Goal: Information Seeking & Learning: Learn about a topic

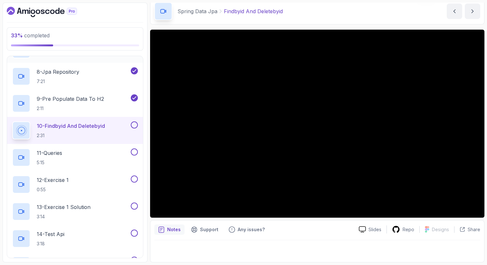
scroll to position [264, 0]
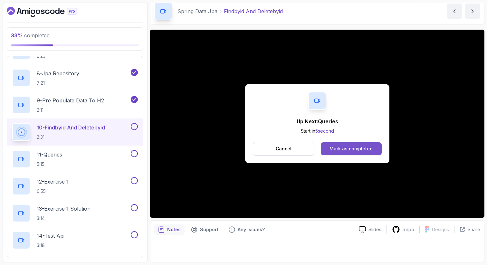
click at [345, 151] on div "Mark as completed" at bounding box center [350, 148] width 43 height 6
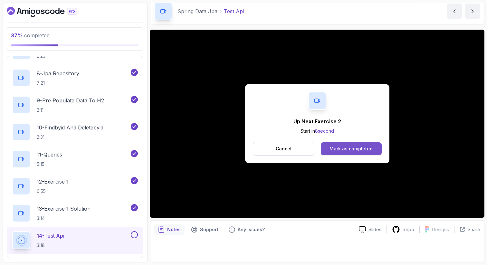
click at [337, 151] on div "Mark as completed" at bounding box center [350, 148] width 43 height 6
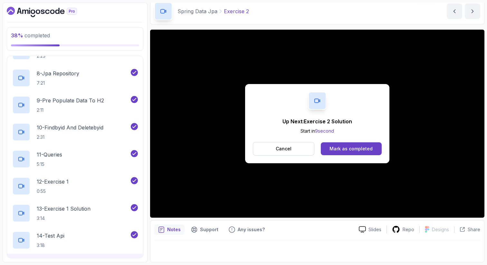
click at [337, 151] on div "Mark as completed" at bounding box center [350, 148] width 43 height 6
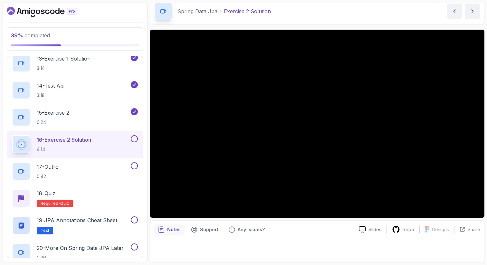
scroll to position [419, 0]
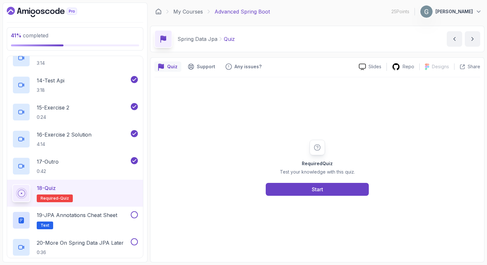
scroll to position [441, 0]
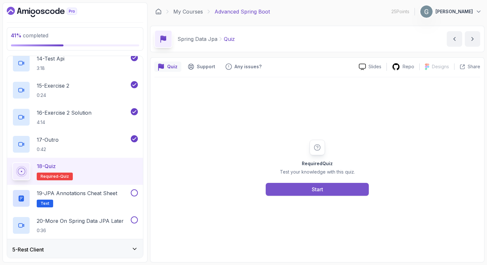
click at [315, 190] on div "Start" at bounding box center [317, 189] width 11 height 8
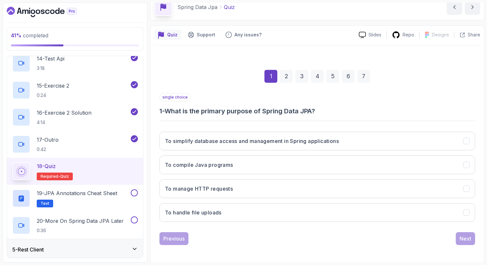
scroll to position [33, 0]
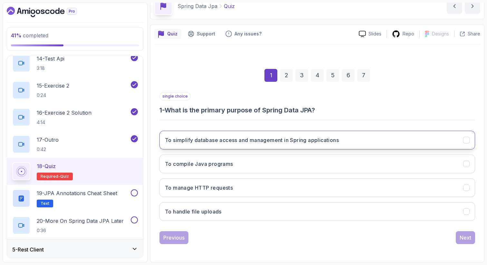
click at [248, 142] on h3 "To simplify database access and management in Spring applications" at bounding box center [252, 140] width 174 height 8
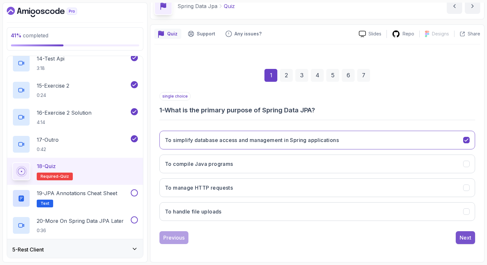
click at [458, 243] on button "Next" at bounding box center [464, 237] width 19 height 13
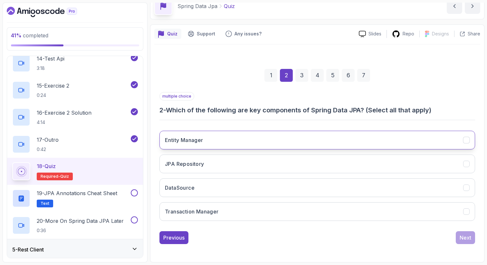
click at [217, 138] on button "Entity Manager" at bounding box center [316, 140] width 315 height 19
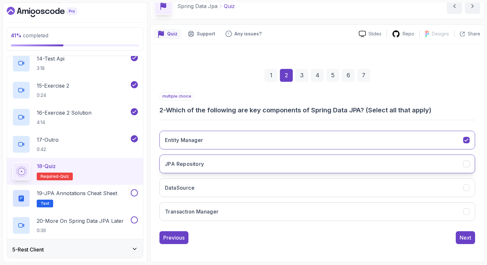
click at [213, 164] on button "JPA Repository" at bounding box center [316, 164] width 315 height 19
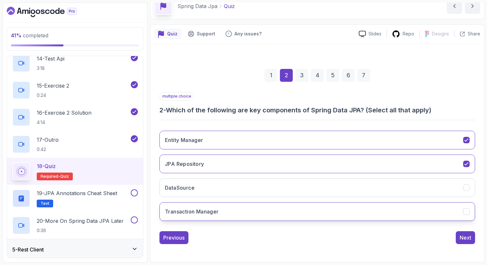
click at [225, 212] on button "Transaction Manager" at bounding box center [316, 211] width 315 height 19
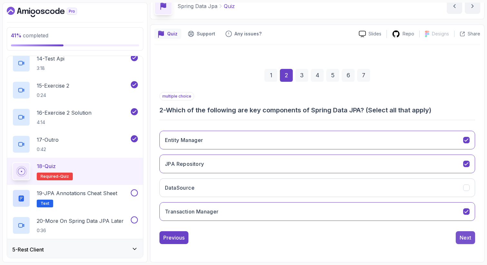
click at [464, 236] on div "Next" at bounding box center [465, 238] width 12 height 8
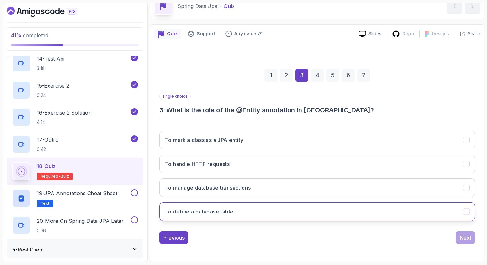
click at [244, 213] on button "To define a database table" at bounding box center [316, 211] width 315 height 19
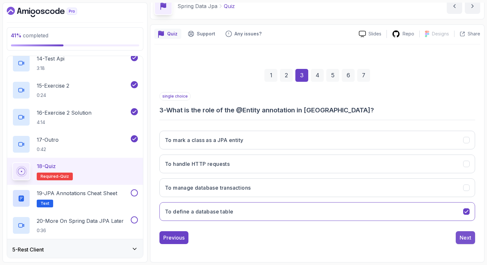
click at [468, 241] on div "Next" at bounding box center [465, 238] width 12 height 8
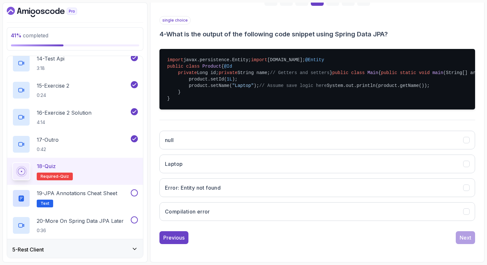
scroll to position [194, 0]
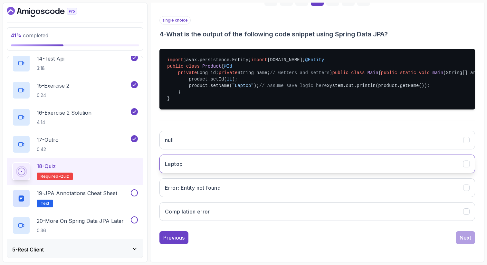
click at [201, 171] on button "Laptop" at bounding box center [316, 164] width 315 height 19
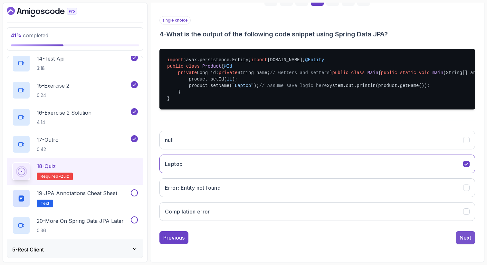
click at [467, 241] on div "Next" at bounding box center [465, 238] width 12 height 8
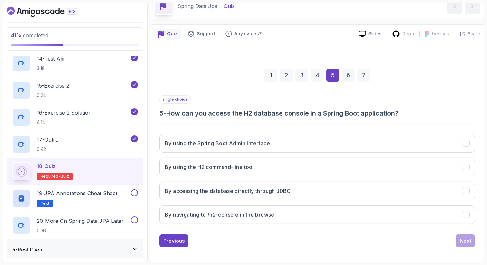
scroll to position [33, 0]
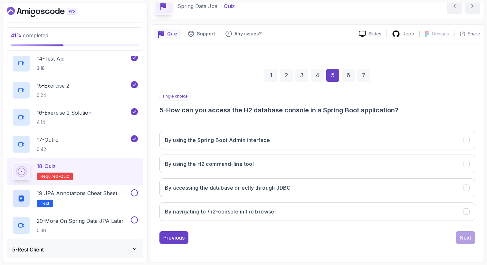
click at [318, 80] on div "4" at bounding box center [317, 75] width 13 height 13
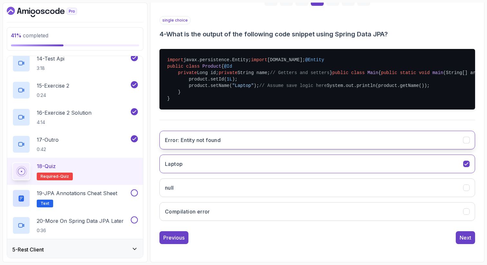
scroll to position [199, 0]
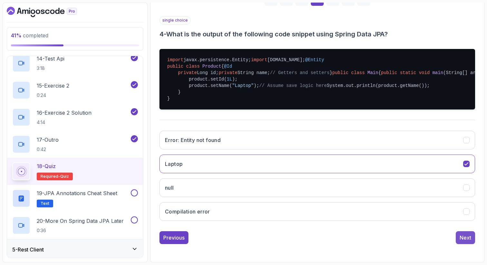
click at [466, 239] on div "Next" at bounding box center [465, 238] width 12 height 8
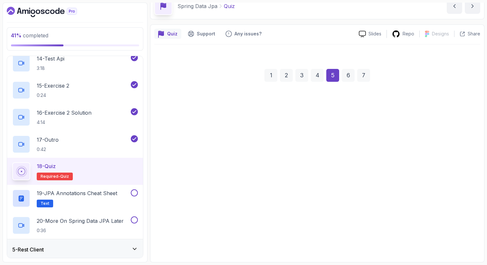
scroll to position [33, 0]
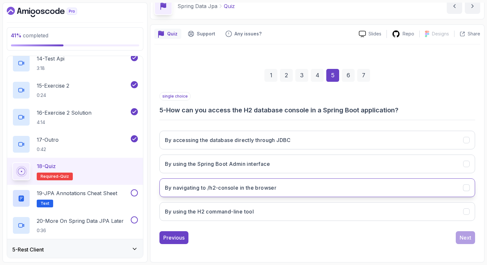
click at [281, 186] on button "By navigating to /h2-console in the browser" at bounding box center [316, 187] width 315 height 19
click at [471, 239] on button "Next" at bounding box center [464, 237] width 19 height 13
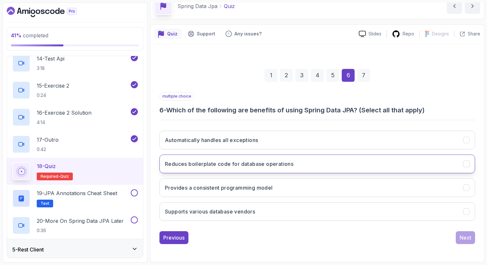
click at [295, 164] on button "Reduces boilerplate code for database operations" at bounding box center [316, 164] width 315 height 19
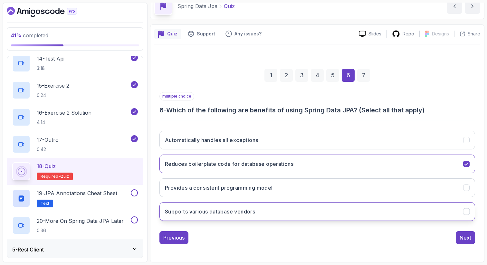
click at [300, 210] on button "Supports various database vendors" at bounding box center [316, 211] width 315 height 19
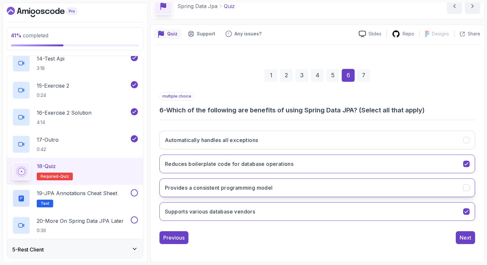
click at [306, 189] on button "Provides a consistent programming model" at bounding box center [316, 187] width 315 height 19
click at [466, 241] on button "Next" at bounding box center [464, 237] width 19 height 13
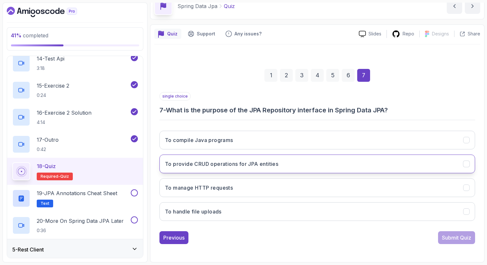
click at [246, 164] on h3 "To provide CRUD operations for JPA entities" at bounding box center [221, 164] width 113 height 8
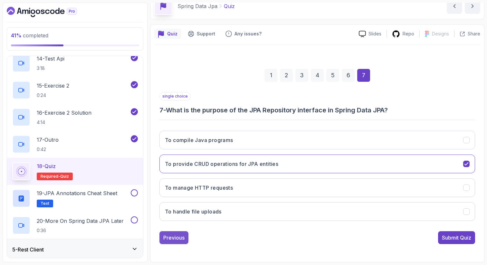
click at [178, 239] on div "Previous" at bounding box center [173, 238] width 21 height 8
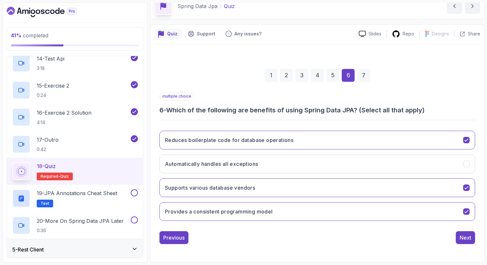
click at [177, 230] on div "multiple choice 6 - Which of the following are benefits of using Spring Data JP…" at bounding box center [316, 168] width 315 height 152
click at [469, 239] on div "Next" at bounding box center [465, 238] width 12 height 8
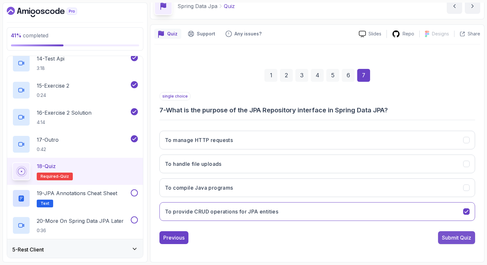
click at [454, 238] on div "Submit Quiz" at bounding box center [456, 238] width 29 height 8
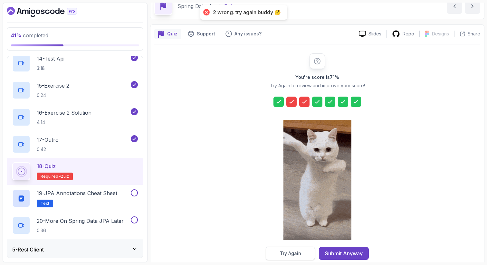
click at [288, 254] on div "Try Again" at bounding box center [290, 253] width 21 height 6
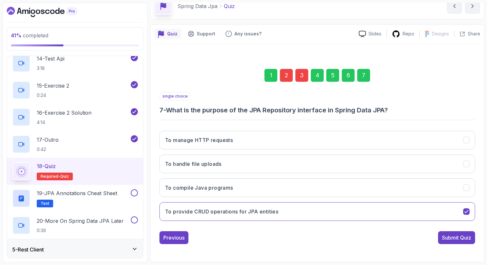
click at [283, 73] on div "2" at bounding box center [286, 75] width 13 height 13
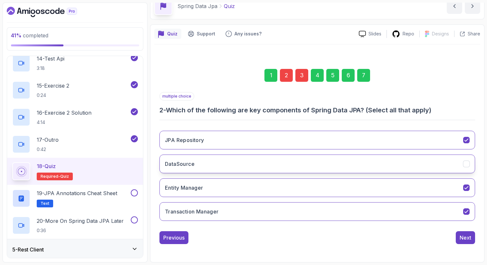
click at [220, 167] on button "DataSource" at bounding box center [316, 164] width 315 height 19
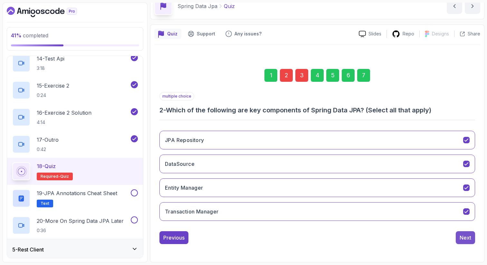
click at [468, 241] on div "Next" at bounding box center [465, 238] width 12 height 8
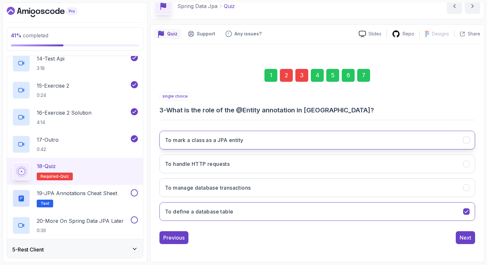
click at [285, 141] on button "To mark a class as a JPA entity" at bounding box center [316, 140] width 315 height 19
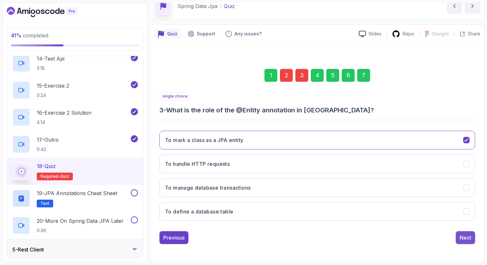
click at [463, 234] on div "Next" at bounding box center [465, 238] width 12 height 8
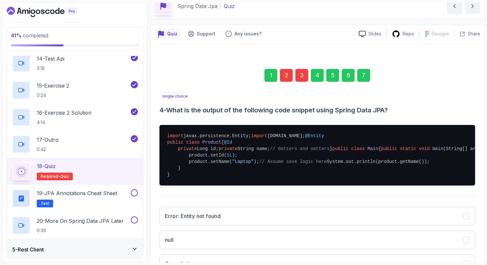
scroll to position [199, 0]
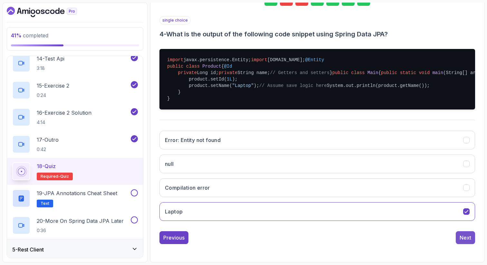
click at [467, 237] on div "Next" at bounding box center [465, 238] width 12 height 8
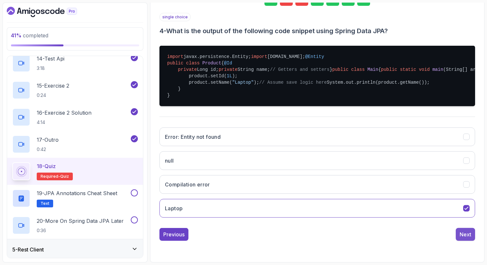
scroll to position [33, 0]
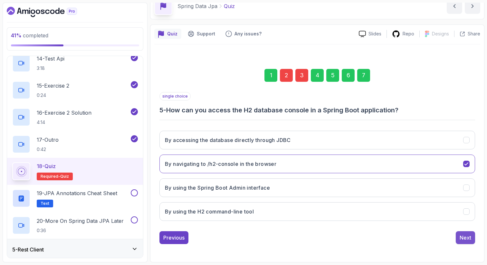
click at [467, 238] on div "Next" at bounding box center [465, 238] width 12 height 8
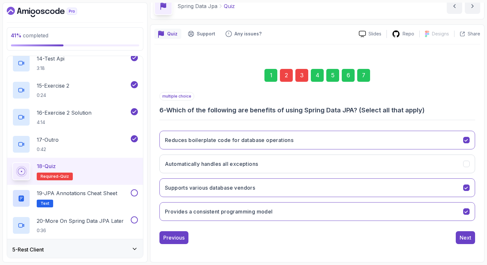
click at [467, 238] on div "Next" at bounding box center [465, 238] width 12 height 8
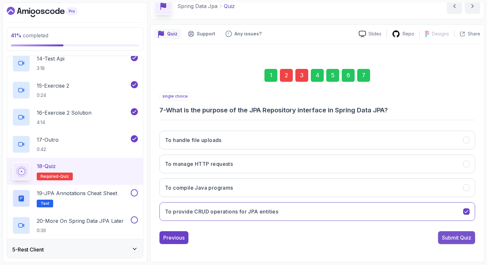
click at [466, 237] on div "Submit Quiz" at bounding box center [456, 238] width 29 height 8
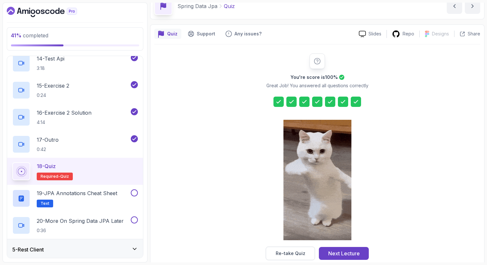
scroll to position [44, 0]
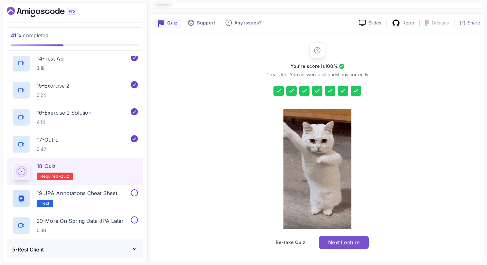
click at [342, 245] on div "Next Lecture" at bounding box center [344, 243] width 32 height 8
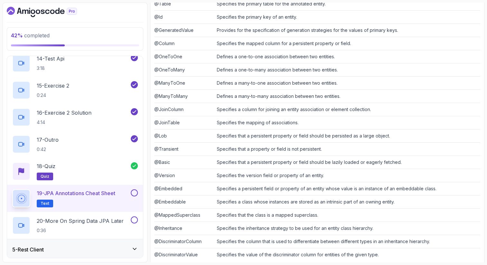
scroll to position [162, 0]
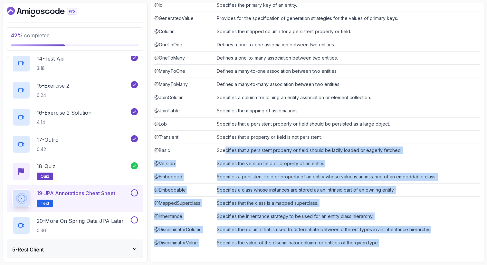
drag, startPoint x: 390, startPoint y: 245, endPoint x: 226, endPoint y: 153, distance: 188.3
click at [226, 153] on tbody "@Entity Specifies that the class is an entity and is mapped to a database table…" at bounding box center [317, 110] width 326 height 277
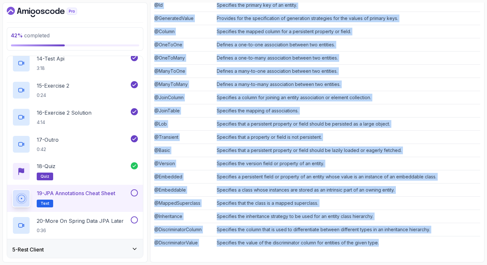
drag, startPoint x: 155, startPoint y: 80, endPoint x: 389, endPoint y: 242, distance: 284.3
click at [389, 242] on tbody "@Entity Specifies that the class is an entity and is mapped to a database table…" at bounding box center [317, 110] width 326 height 277
copy tbody "@Entity Specifies that the class is an entity and is mapped to a database table…"
click at [72, 219] on p "20 - More On Spring Data JPA Later" at bounding box center [80, 221] width 87 height 8
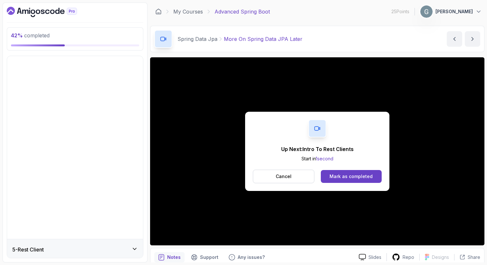
scroll to position [70, 0]
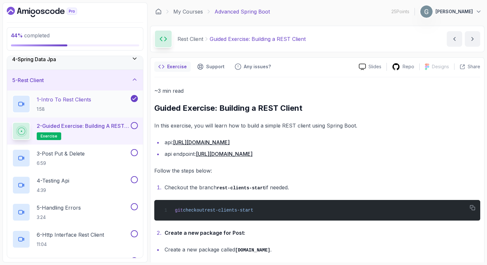
click at [79, 105] on h2 "1 - Intro To Rest Clients 1:58" at bounding box center [64, 104] width 54 height 17
